Goal: Contribute content

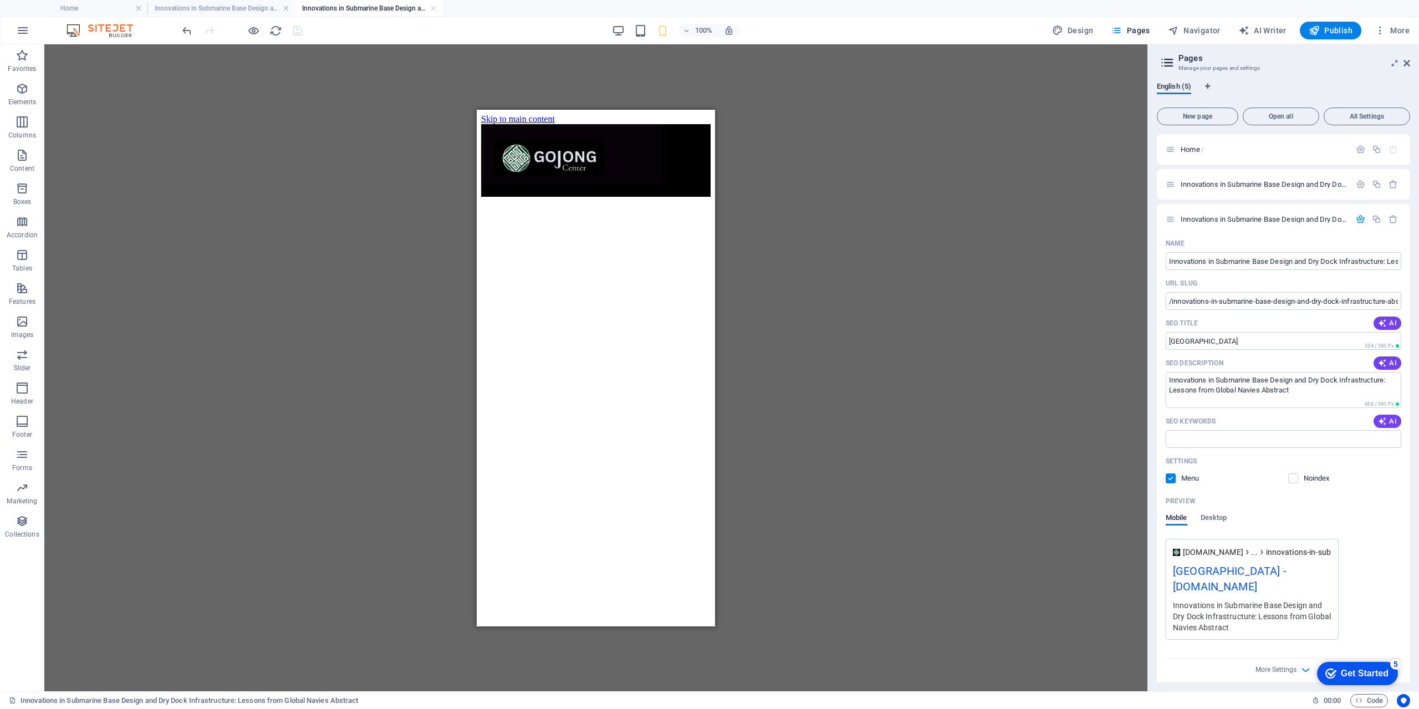
scroll to position [77, 0]
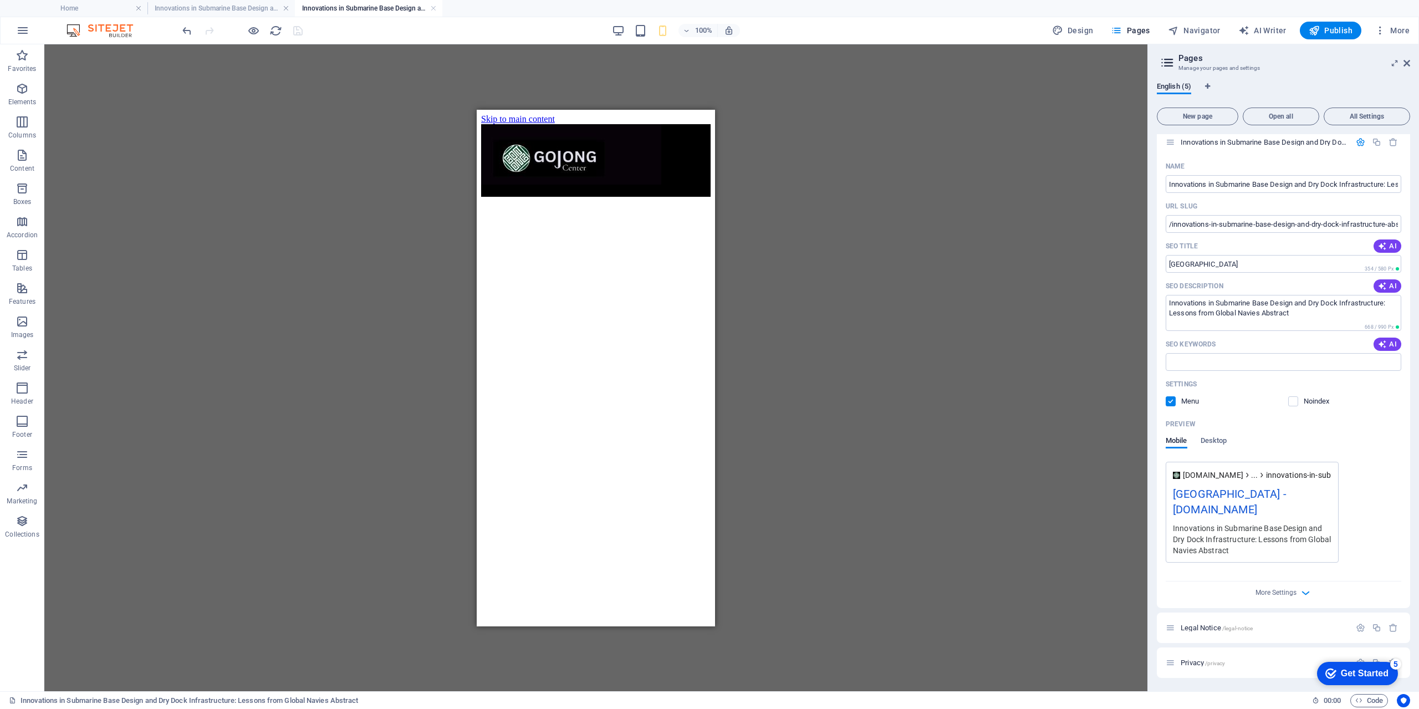
click at [554, 201] on html "Skip to main content" at bounding box center [596, 154] width 238 height 91
click at [604, 179] on div "+ Add section" at bounding box center [597, 183] width 62 height 19
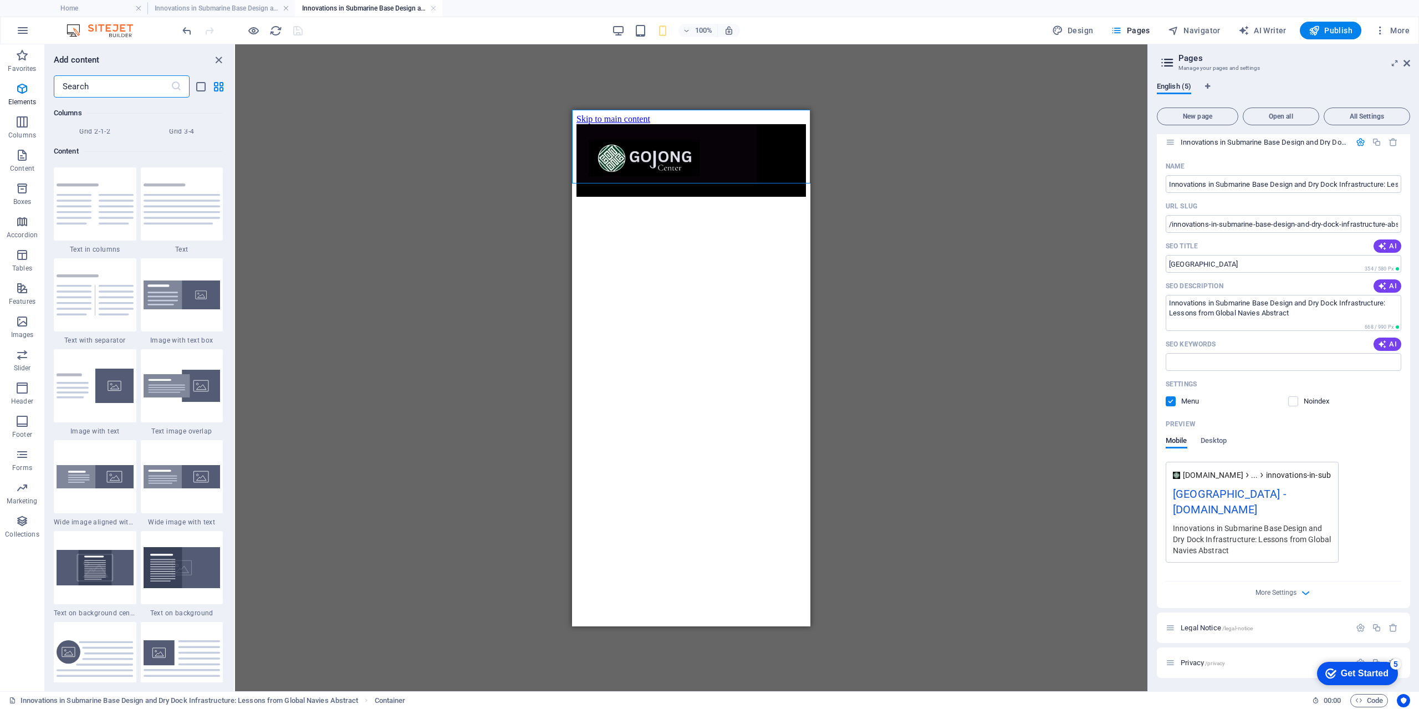
scroll to position [1940, 0]
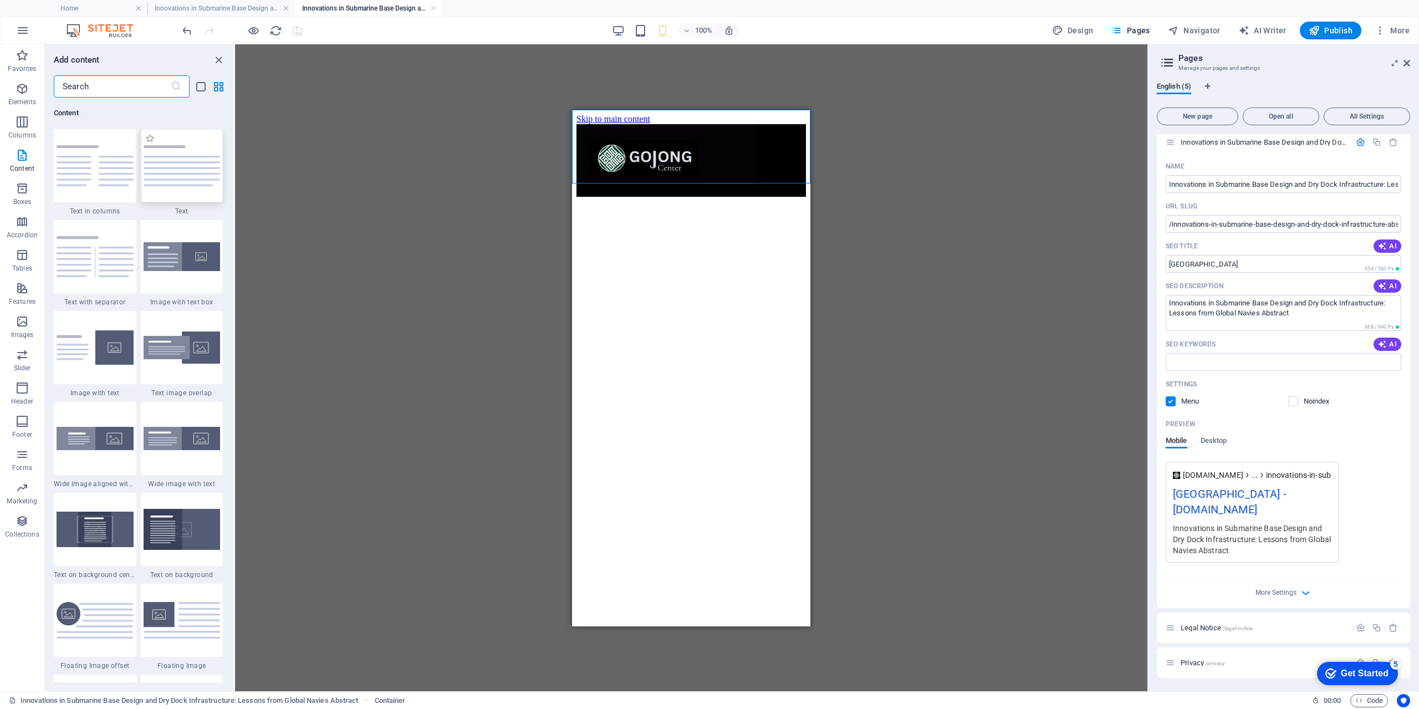
click at [181, 163] on div at bounding box center [182, 165] width 83 height 73
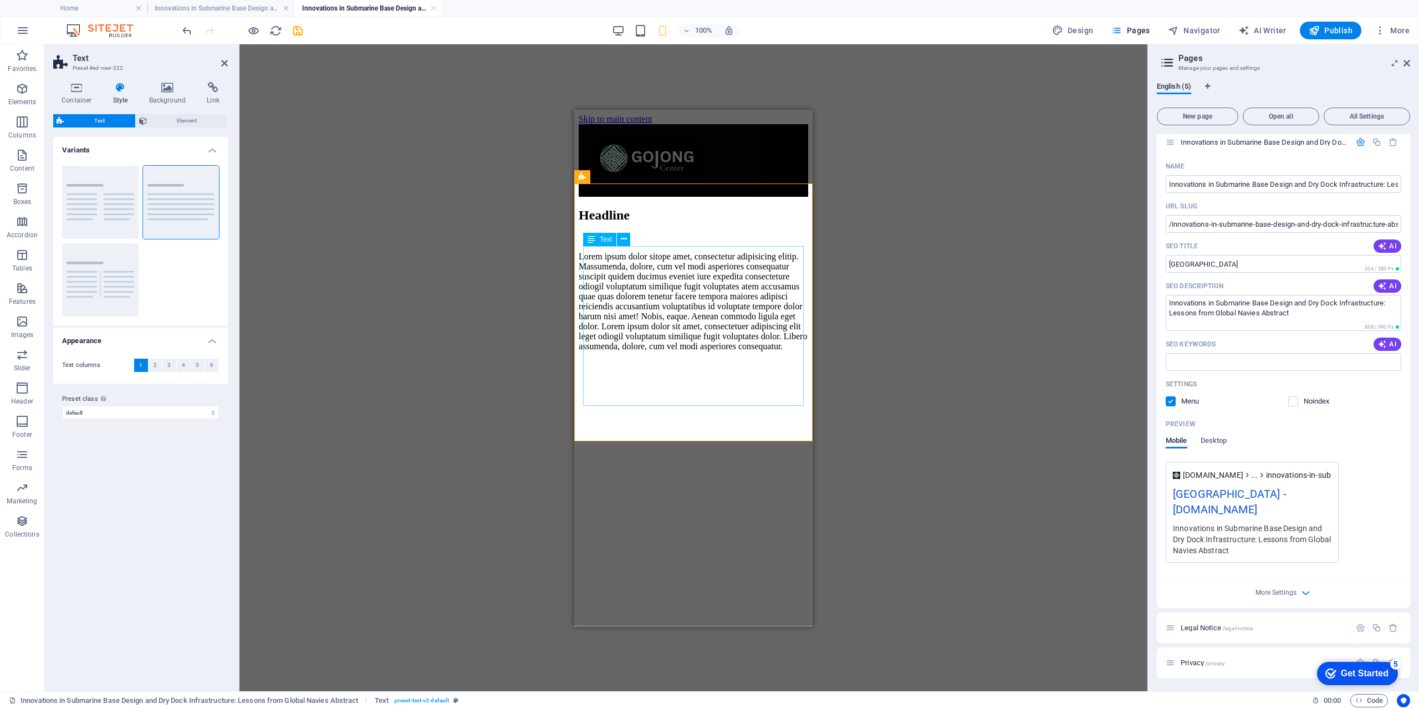
click at [658, 261] on div "Lorem ipsum dolor sitope amet, consectetur adipisicing elitip. Massumenda, dolo…" at bounding box center [694, 301] width 230 height 100
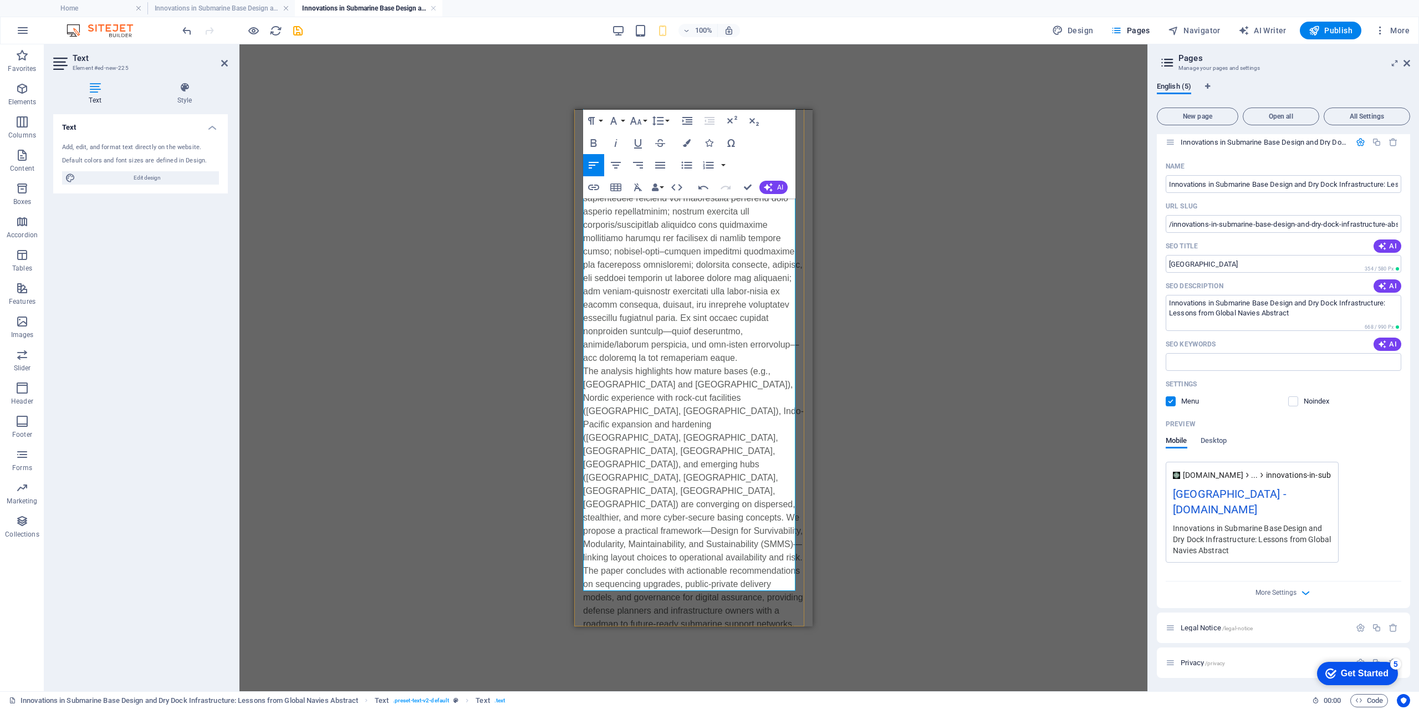
scroll to position [0, 0]
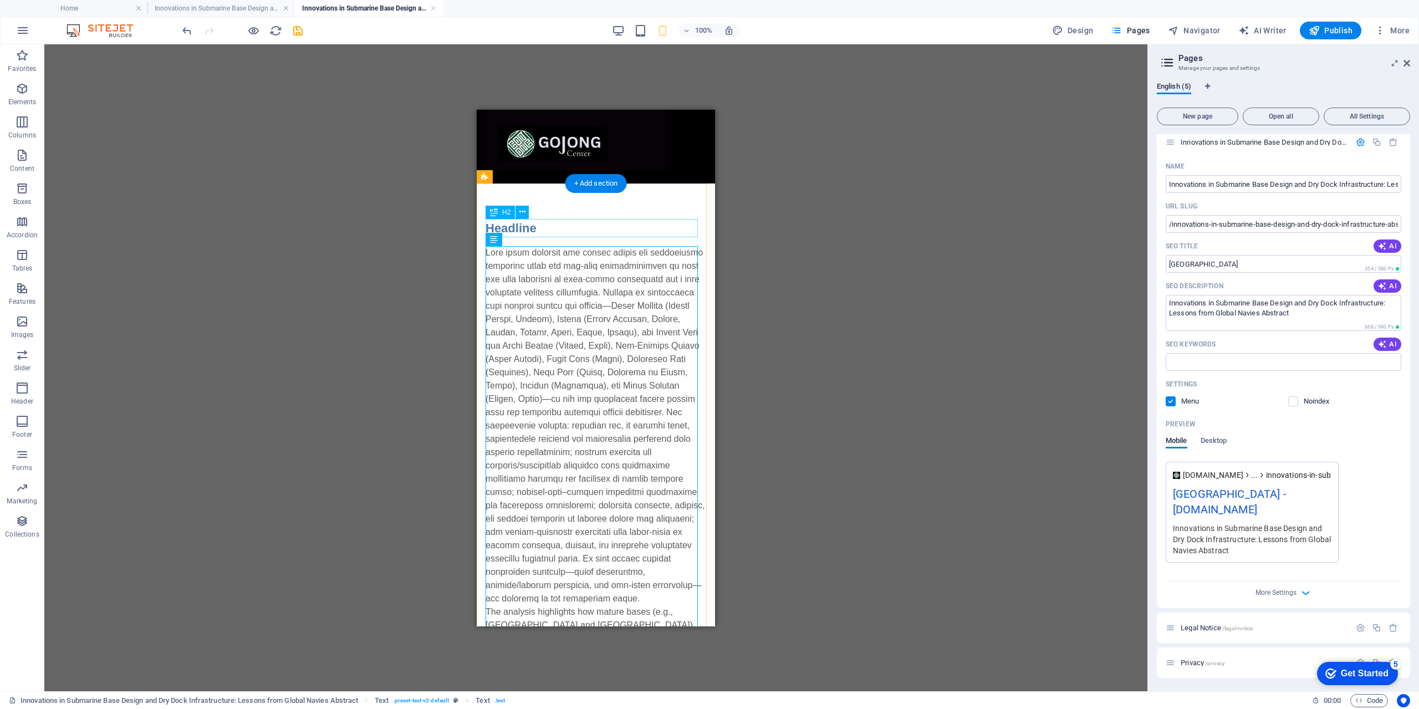
click at [537, 231] on div "Headline" at bounding box center [596, 227] width 221 height 18
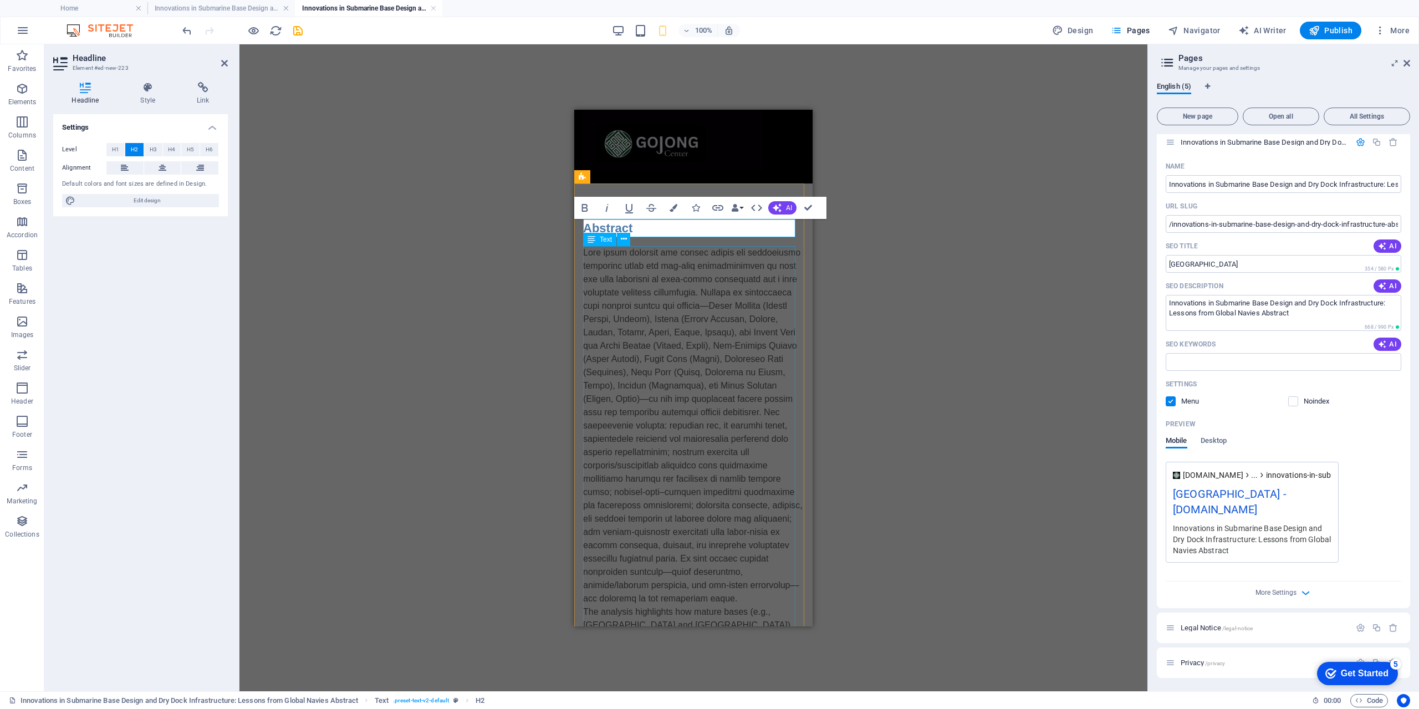
click at [709, 276] on div "The analysis highlights how mature bases (e.g., [GEOGRAPHIC_DATA] and [GEOGRAPH…" at bounding box center [693, 558] width 221 height 625
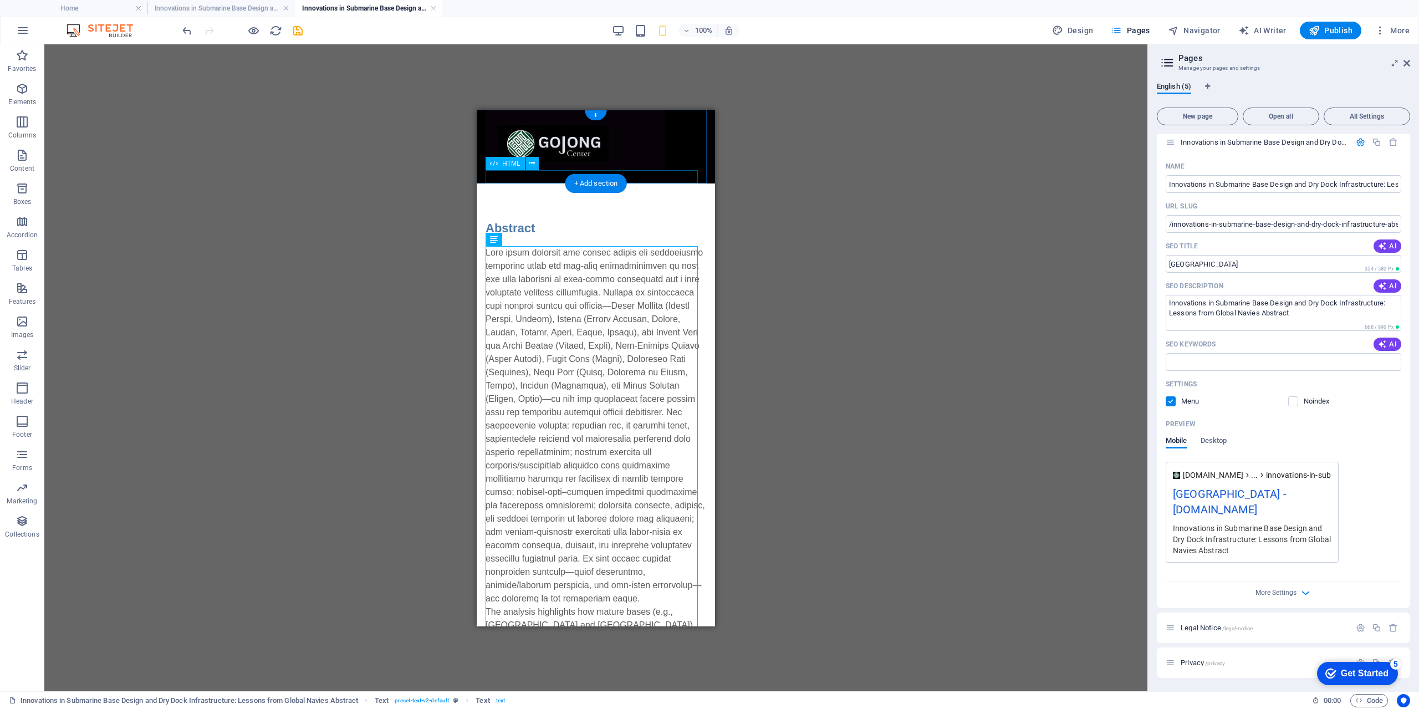
click at [640, 176] on div at bounding box center [596, 176] width 221 height 13
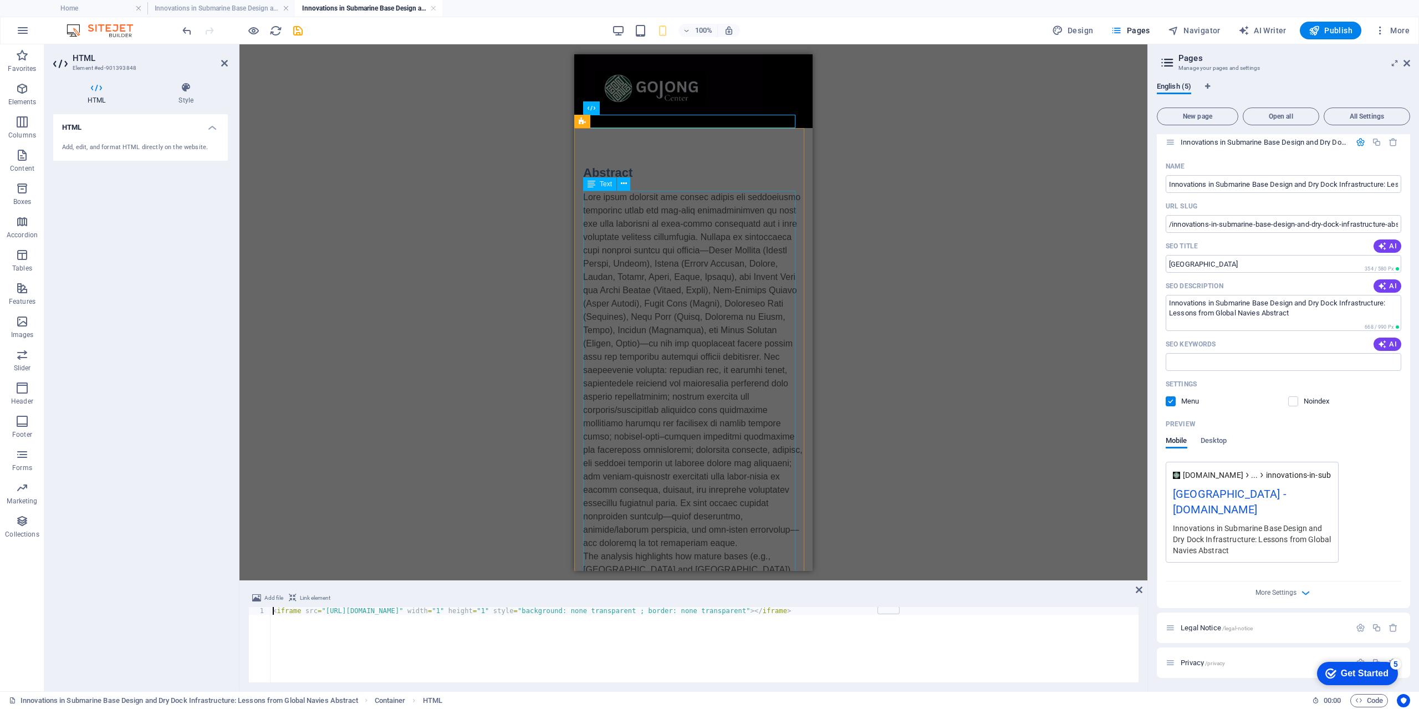
click at [635, 328] on div "The analysis highlights how mature bases (e.g., [GEOGRAPHIC_DATA] and [GEOGRAPH…" at bounding box center [693, 502] width 221 height 625
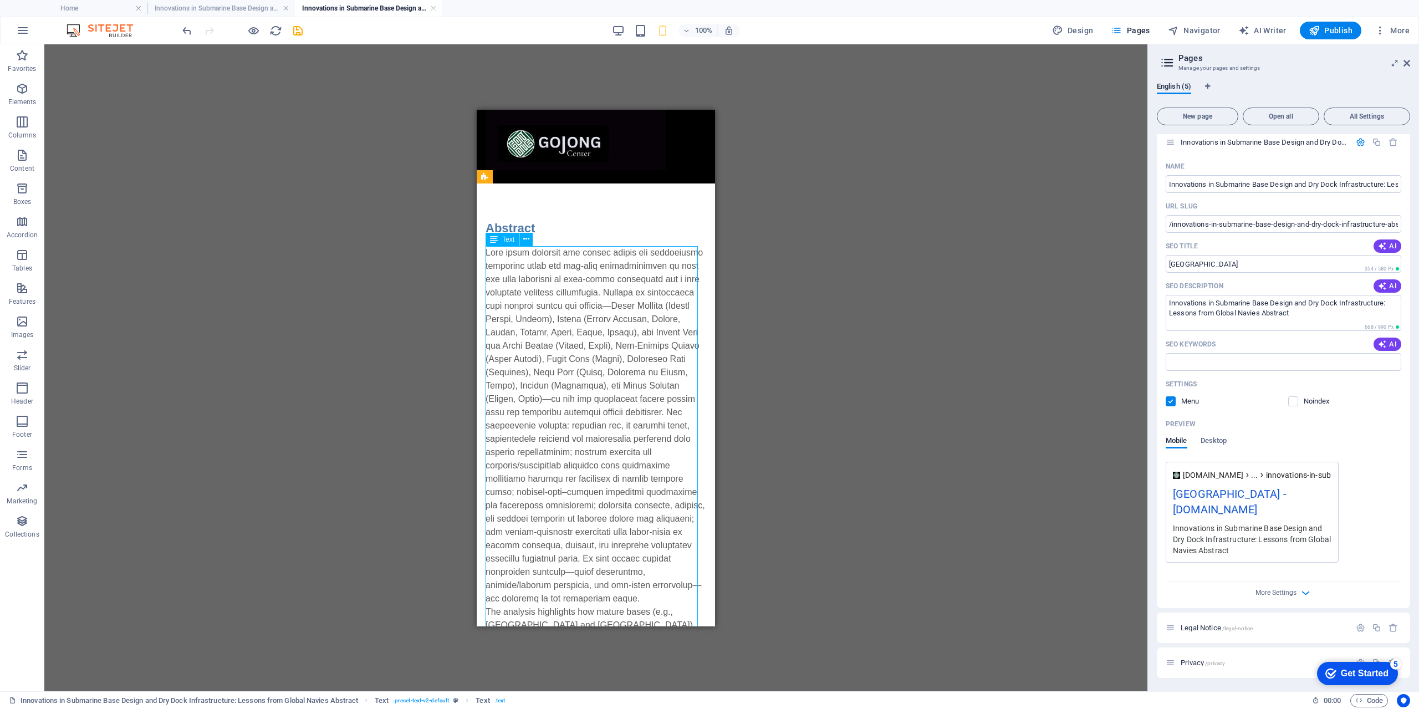
scroll to position [241, 0]
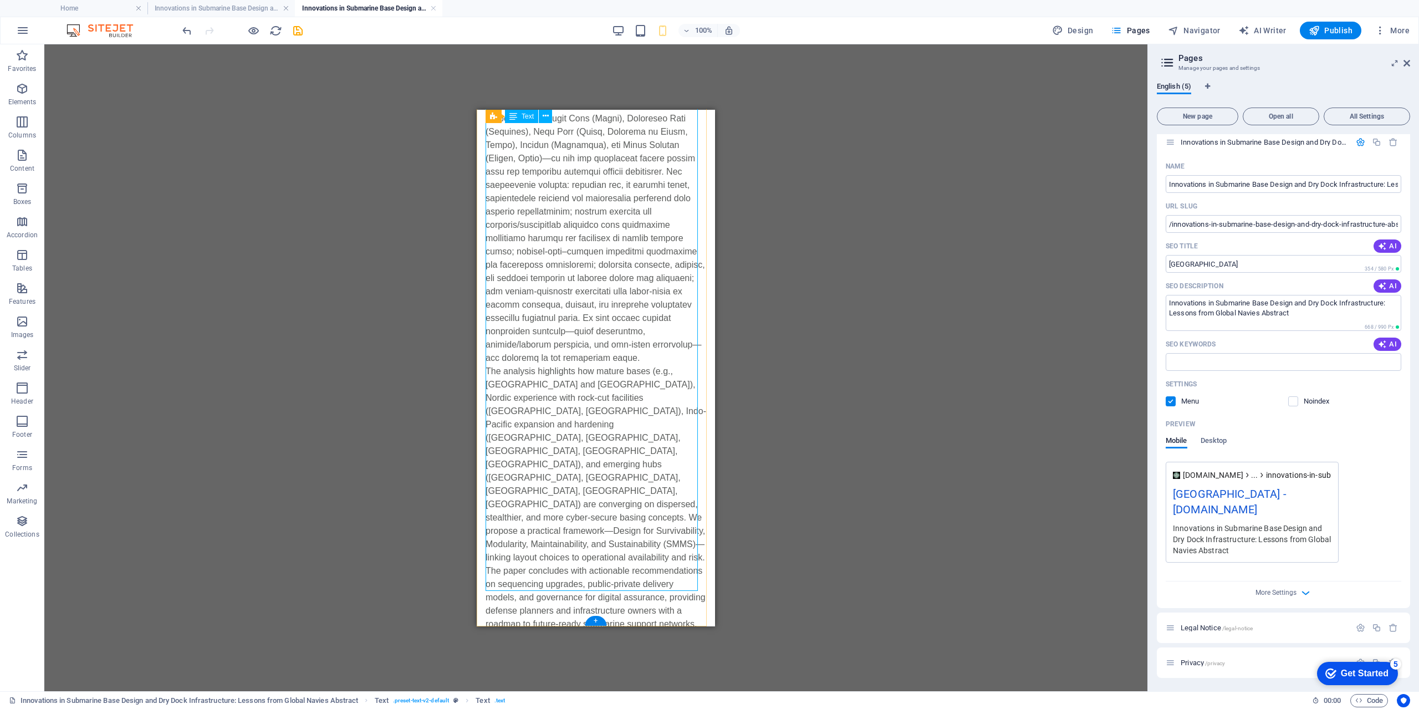
click at [663, 365] on div "The analysis highlights how mature bases (e.g., [GEOGRAPHIC_DATA] and [GEOGRAPH…" at bounding box center [596, 317] width 221 height 625
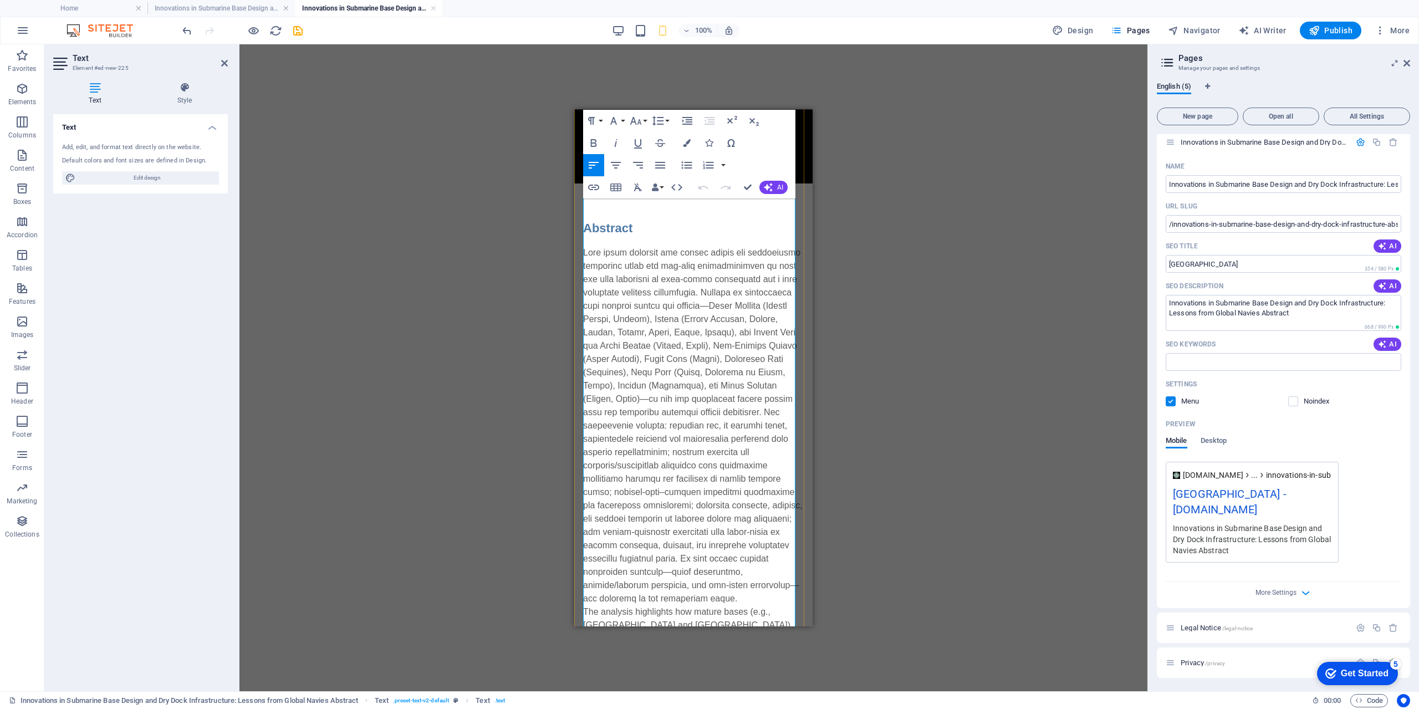
scroll to position [166, 0]
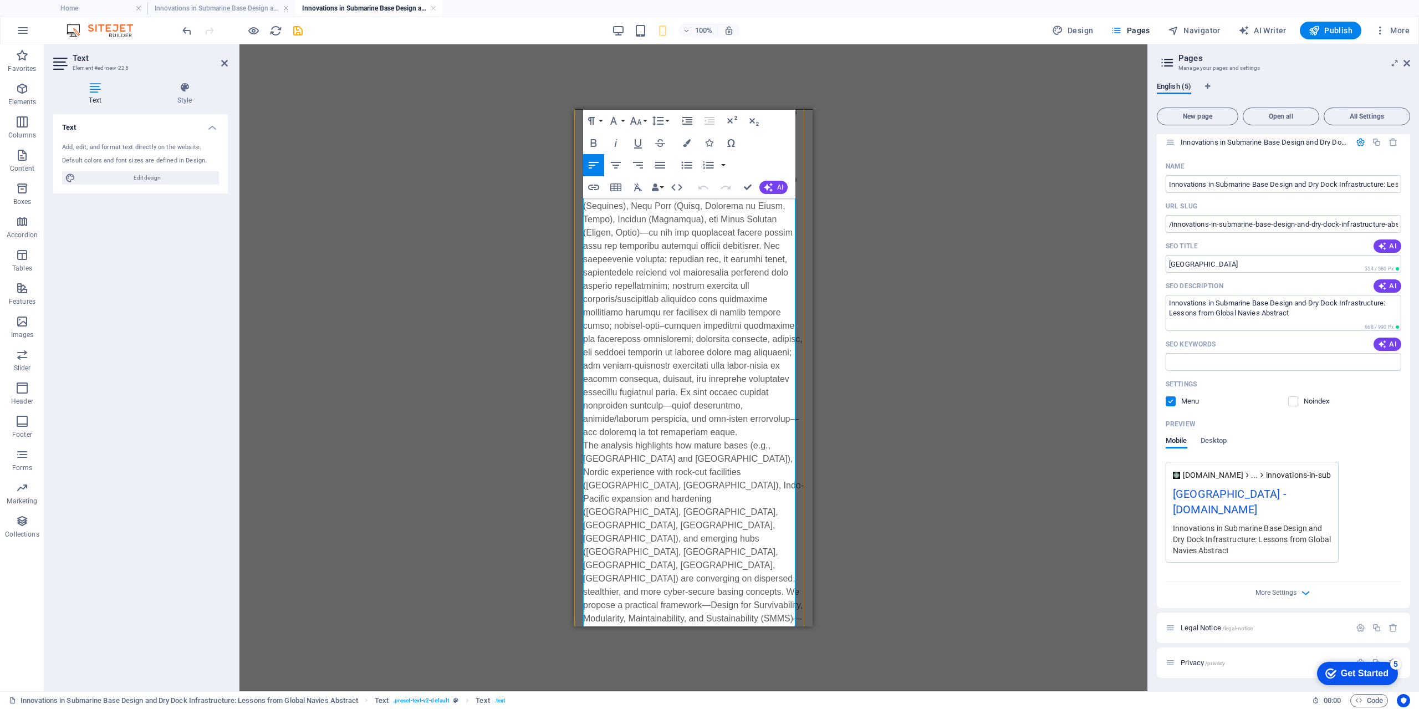
click at [759, 439] on p at bounding box center [693, 258] width 221 height 359
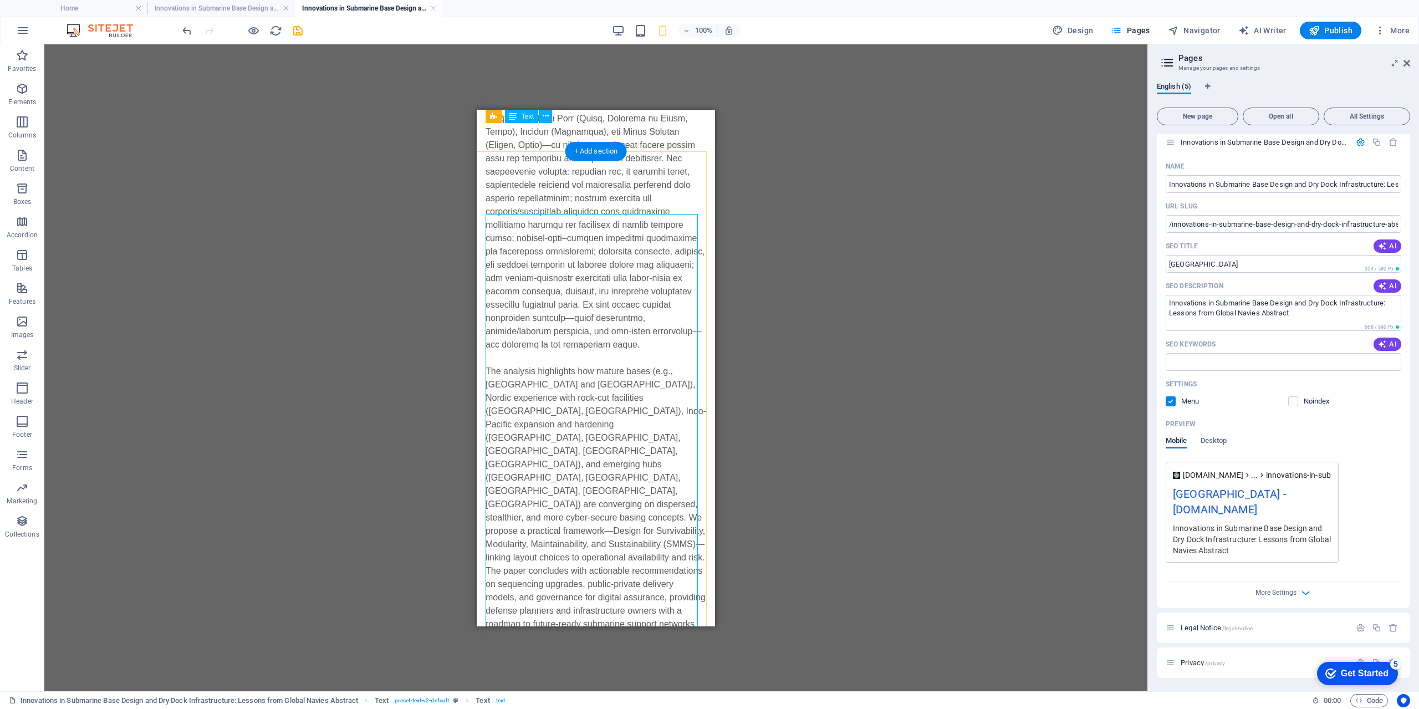
scroll to position [32, 0]
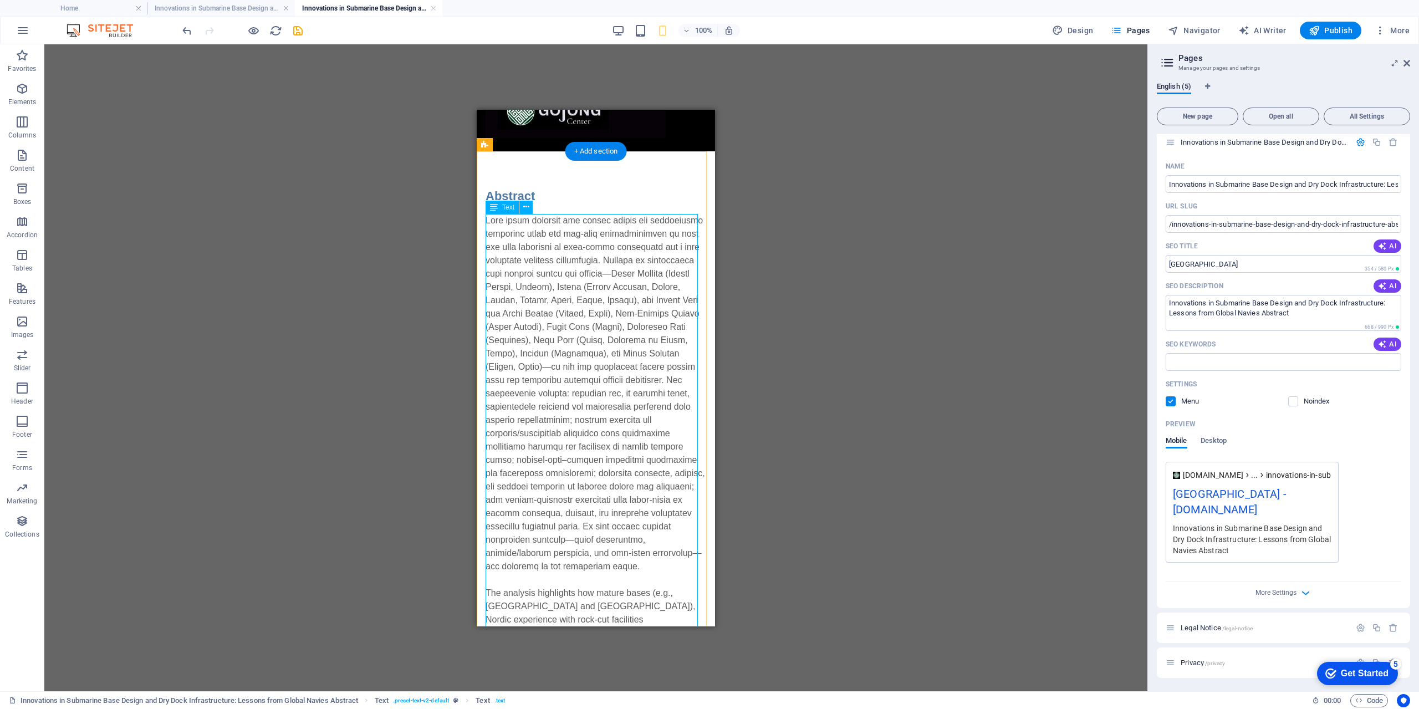
click at [544, 303] on div "The analysis highlights how mature bases (e.g., [GEOGRAPHIC_DATA] and [GEOGRAPH…" at bounding box center [596, 532] width 221 height 639
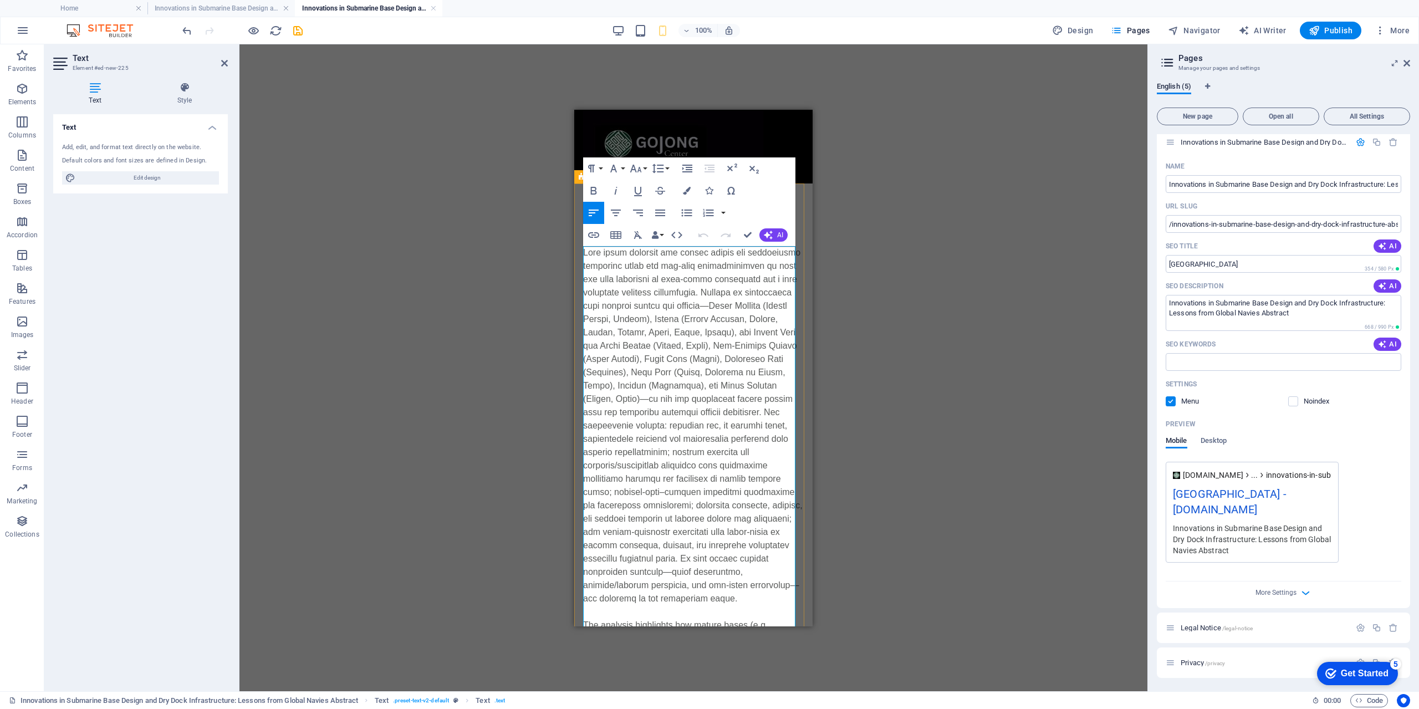
click at [617, 332] on p at bounding box center [693, 425] width 221 height 359
click at [652, 318] on p "This study examines how global navies are reinventing submarine bases and dry-d…" at bounding box center [693, 419] width 221 height 346
click at [665, 318] on p "This study examines how global navies are reinventing submarine bases and dry-d…" at bounding box center [693, 419] width 221 height 346
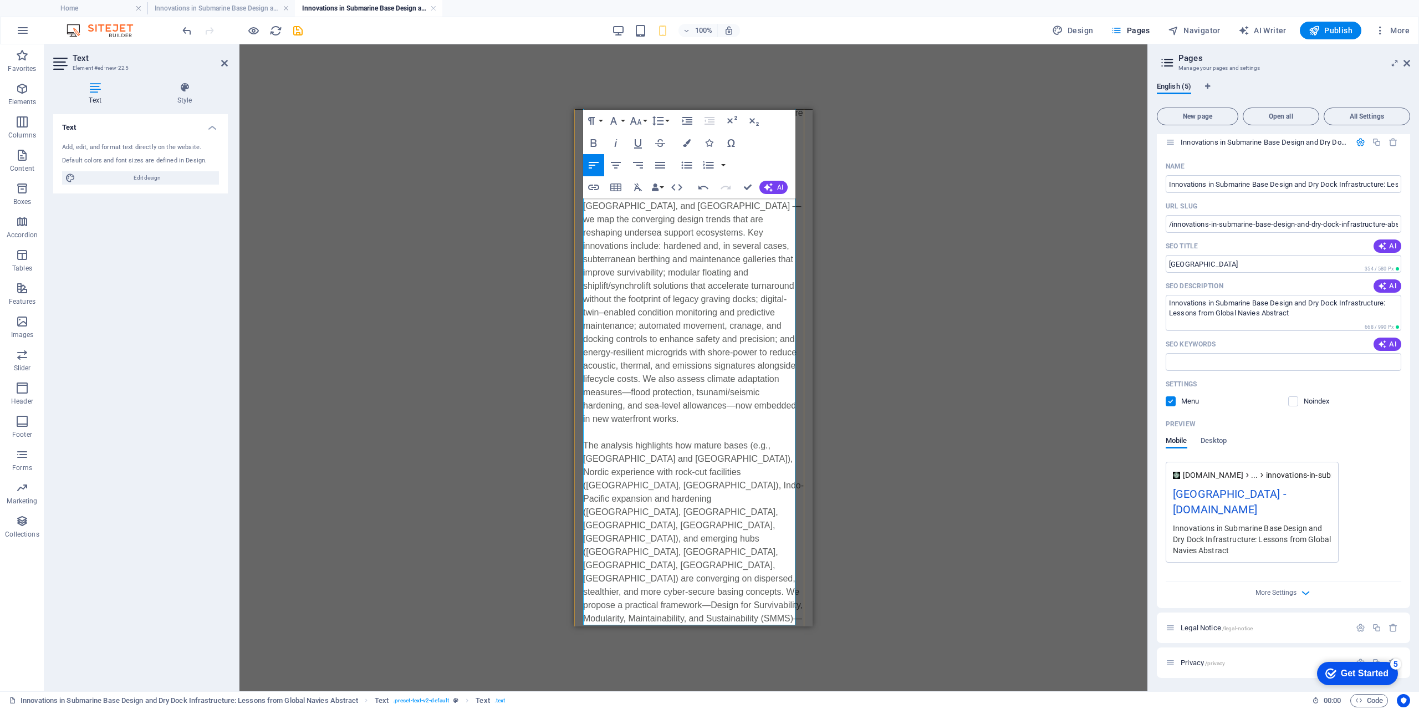
scroll to position [201, 0]
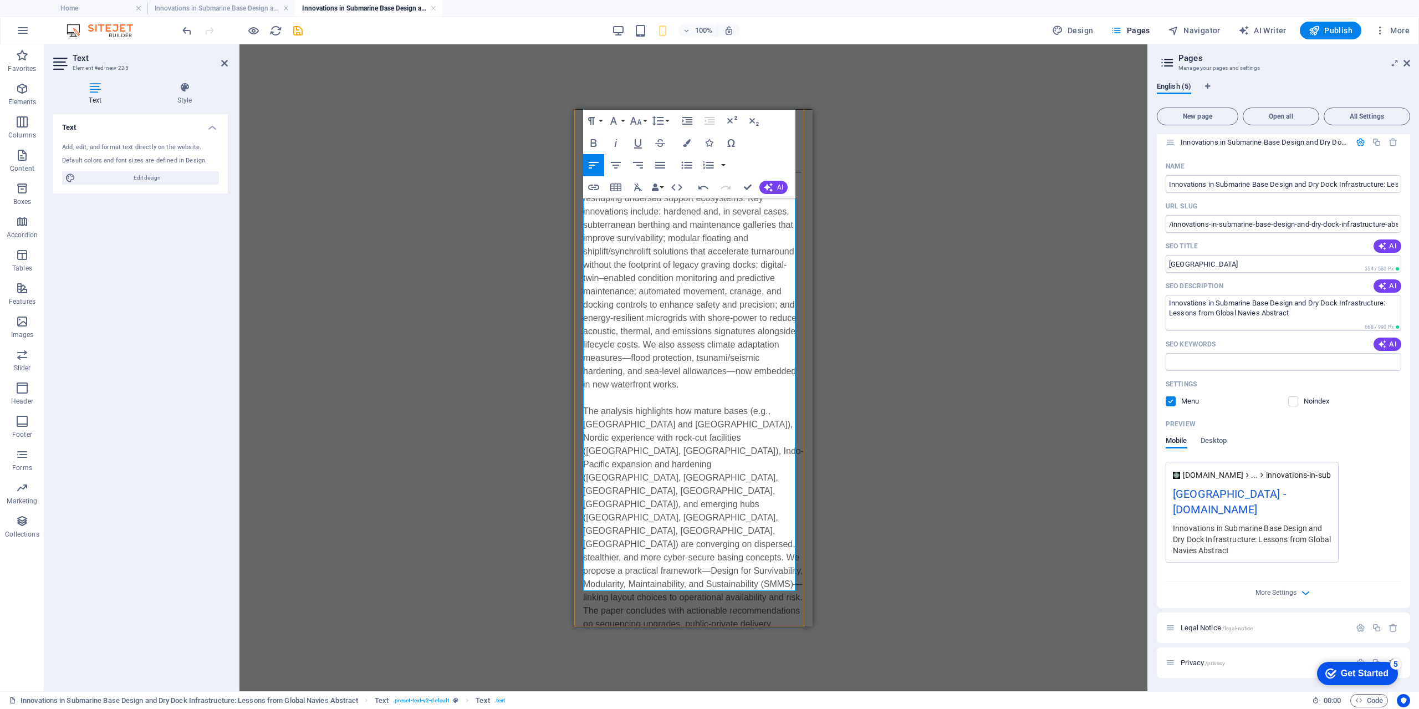
click at [718, 480] on p "The analysis highlights how mature bases (e.g., [GEOGRAPHIC_DATA] and [GEOGRAPH…" at bounding box center [693, 537] width 221 height 266
click at [729, 477] on p "The analysis highlights how mature bases (e.g., [GEOGRAPHIC_DATA] and [GEOGRAPH…" at bounding box center [693, 537] width 221 height 266
click at [670, 505] on p "The analysis highlights how mature bases (e.g., [GEOGRAPHIC_DATA] and [GEOGRAPH…" at bounding box center [693, 537] width 221 height 266
click at [680, 502] on p "The analysis highlights how mature bases (e.g., [GEOGRAPHIC_DATA] and [GEOGRAPH…" at bounding box center [693, 537] width 221 height 266
click at [710, 518] on p "The analysis highlights how mature bases (e.g., [GEOGRAPHIC_DATA] and [GEOGRAPH…" at bounding box center [693, 537] width 221 height 266
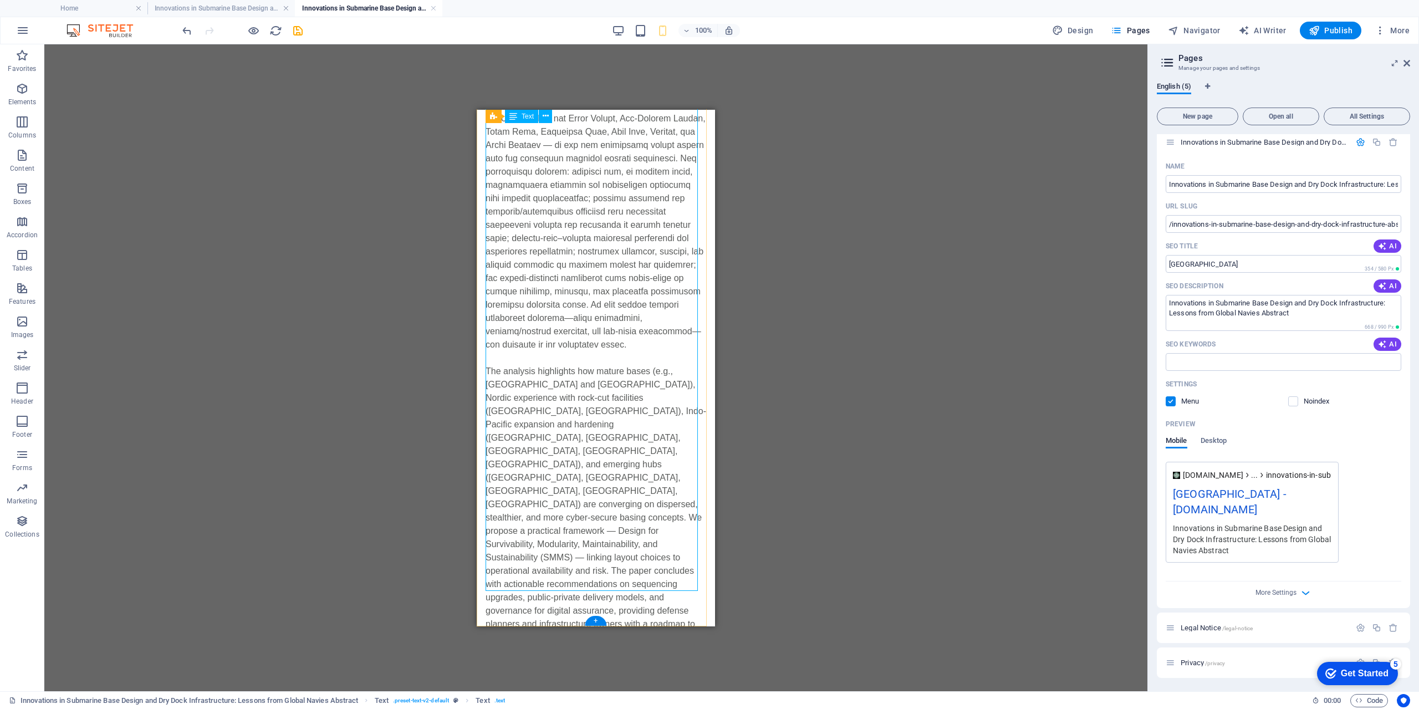
scroll to position [0, 0]
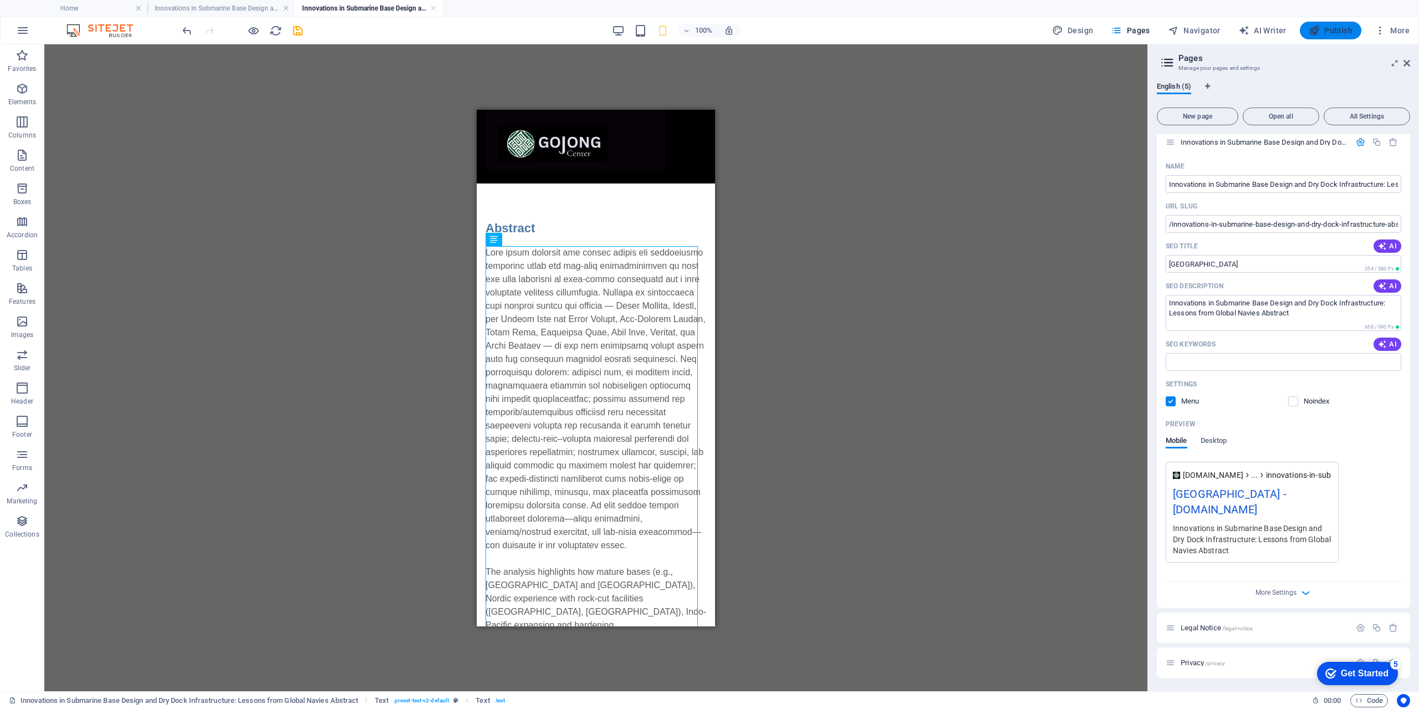
click at [1315, 32] on icon "button" at bounding box center [1314, 30] width 11 height 11
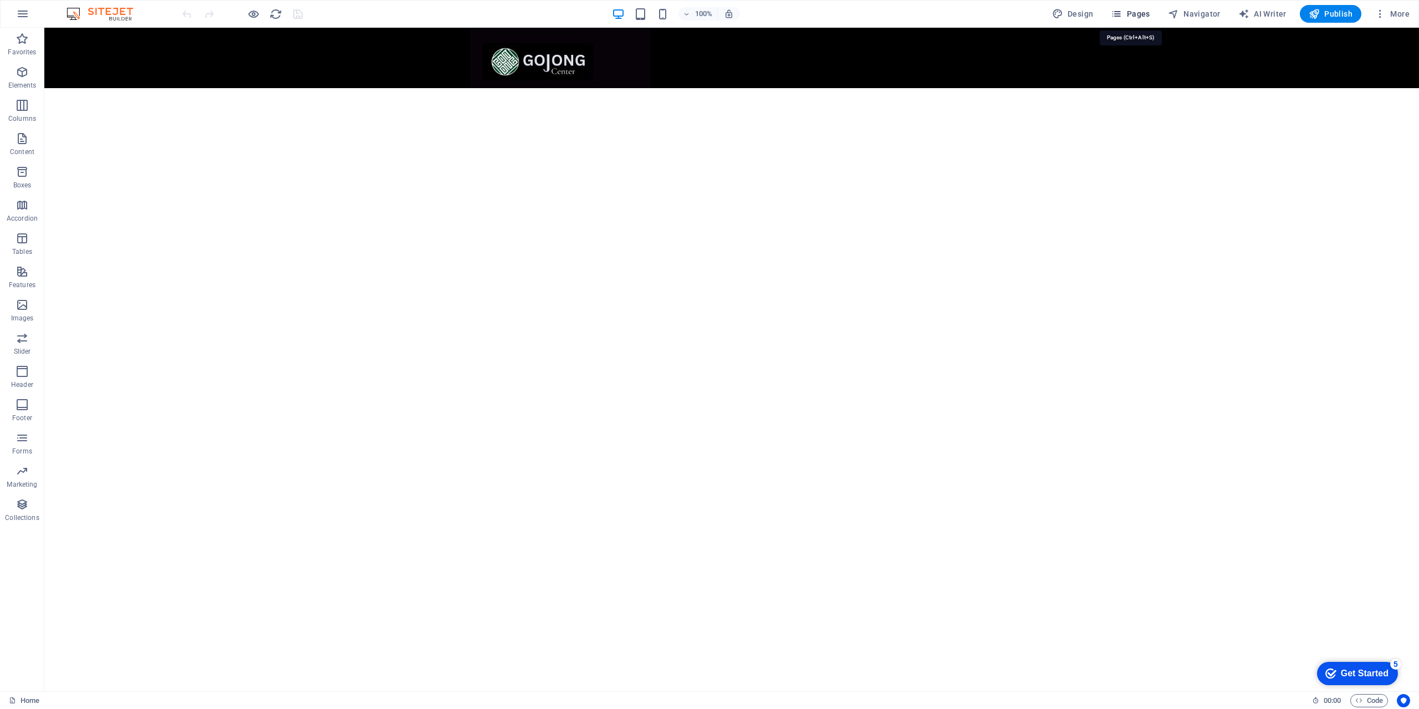
click at [1134, 12] on span "Pages" at bounding box center [1130, 13] width 39 height 11
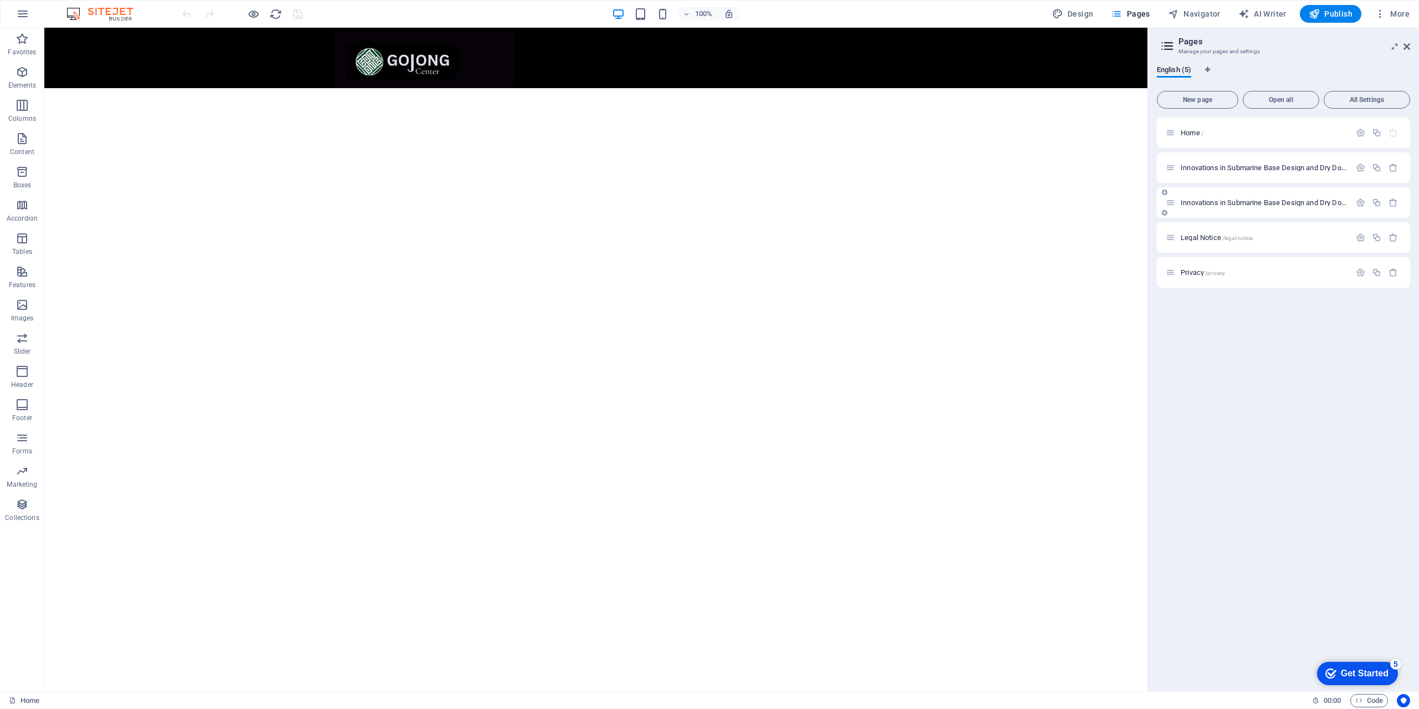
click at [1198, 203] on span "Innovations in Submarine Base Design and Dry Dock Infrastructure: Lessons from …" at bounding box center [1446, 203] width 530 height 8
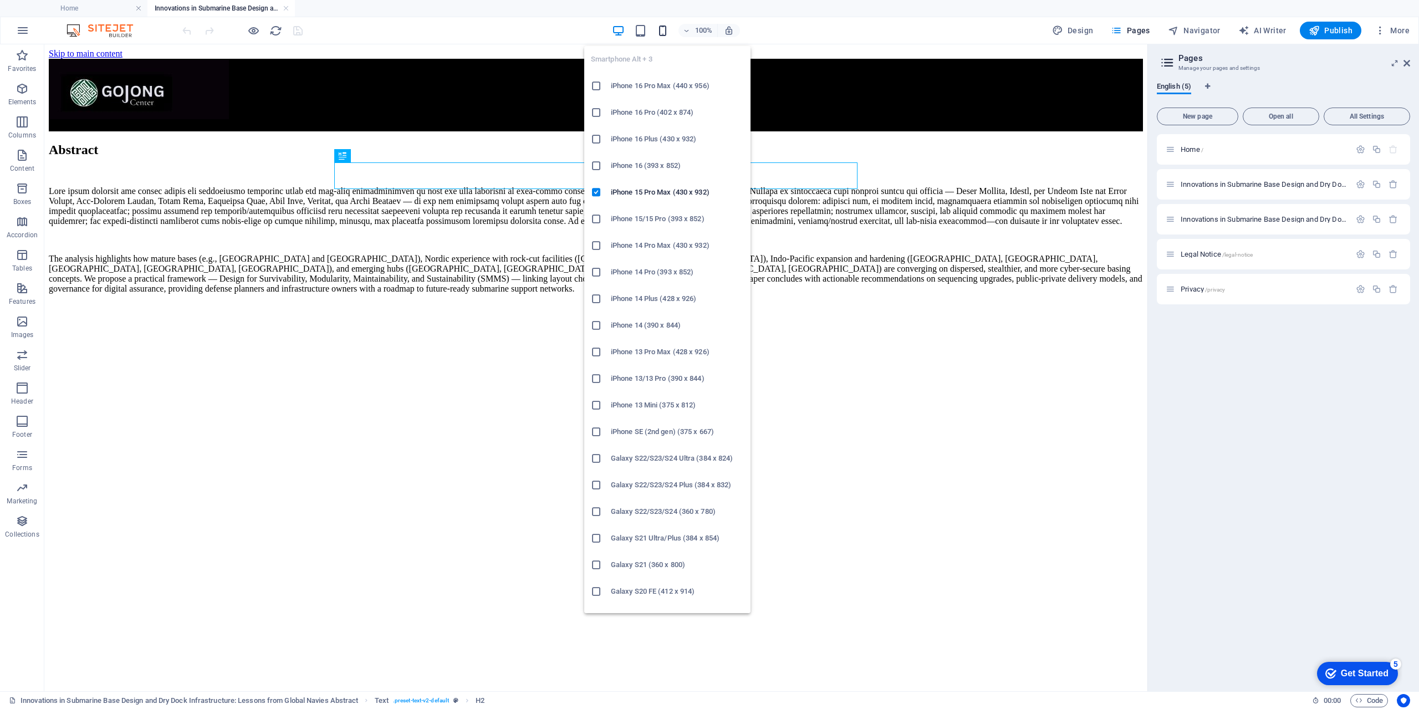
click at [662, 34] on icon "button" at bounding box center [663, 30] width 13 height 13
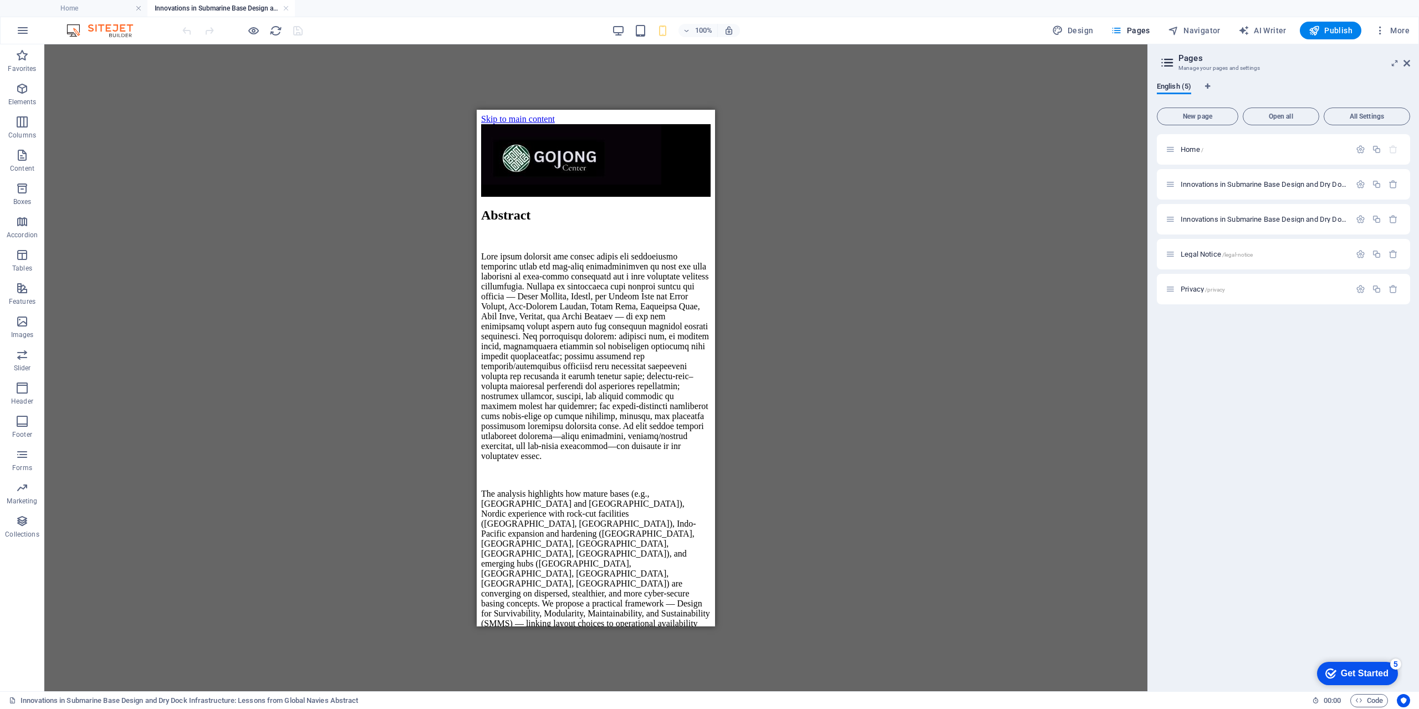
click at [821, 132] on div "Drag here to replace the existing content. Press “Ctrl” if you want to create a…" at bounding box center [595, 367] width 1103 height 647
click at [1363, 218] on icon "button" at bounding box center [1360, 219] width 9 height 9
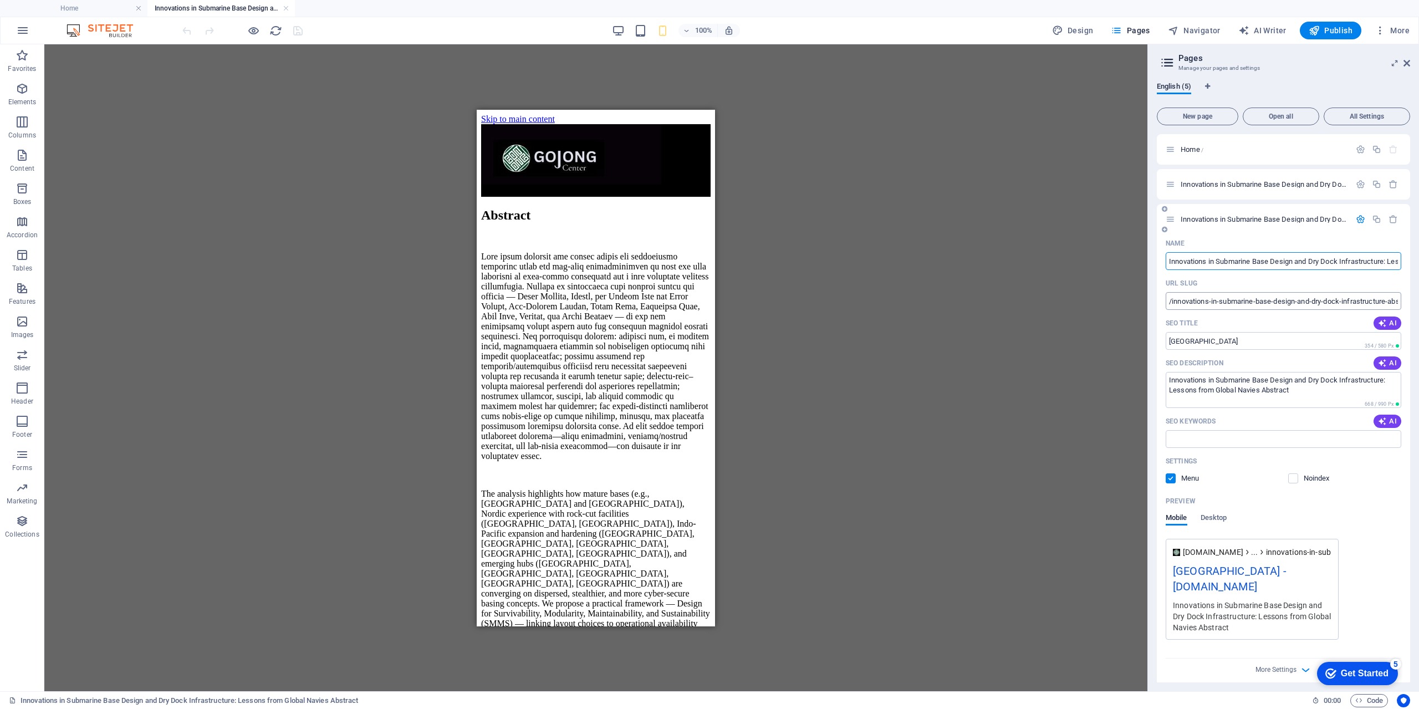
click at [1334, 299] on input "/innovations-in-submarine-base-design-and-dry-dock-infrastructure-abstract" at bounding box center [1284, 301] width 236 height 18
click at [1325, 34] on span "Publish" at bounding box center [1331, 30] width 44 height 11
